Goal: Transaction & Acquisition: Purchase product/service

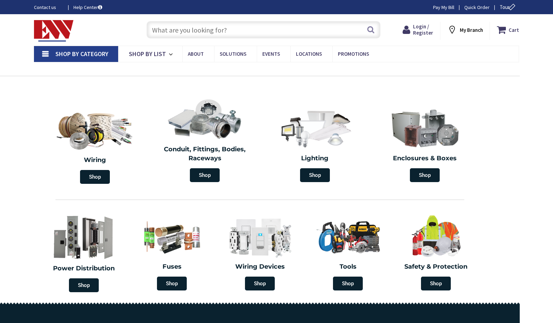
type input "[GEOGRAPHIC_DATA], [GEOGRAPHIC_DATA]"
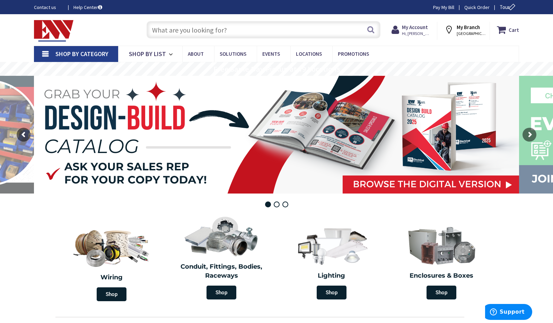
click at [174, 32] on input "text" at bounding box center [263, 29] width 234 height 17
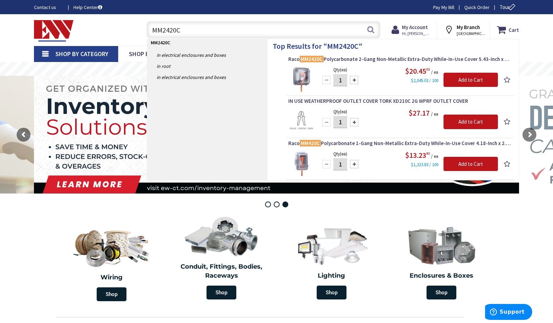
type input "MM2420C"
click at [303, 82] on img at bounding box center [301, 79] width 26 height 26
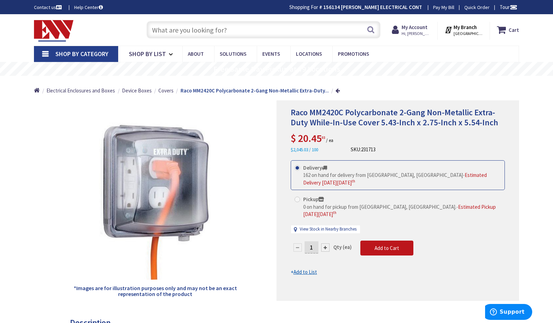
click at [234, 29] on input "text" at bounding box center [263, 29] width 234 height 17
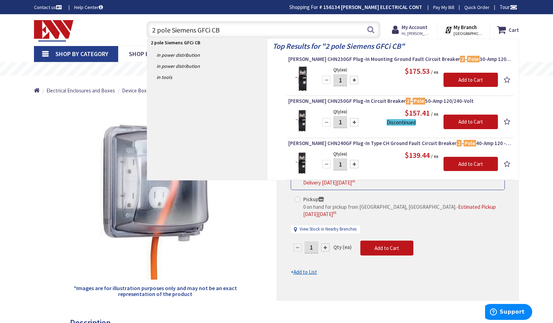
type input "2 pole Siemens GFCi CB"
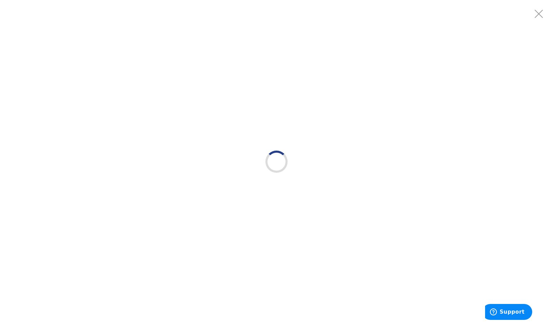
click at [105, 115] on div at bounding box center [276, 161] width 553 height 323
